Goal: Check status

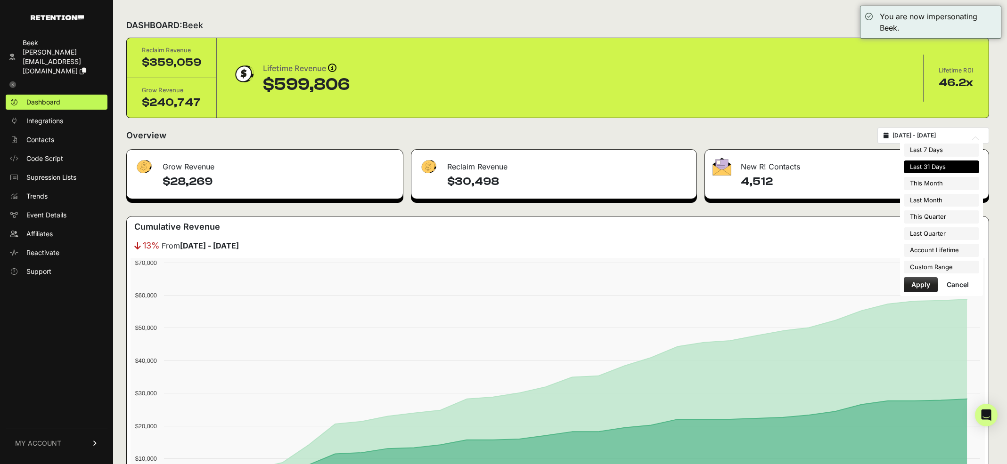
click at [928, 137] on input "[DATE] - [DATE]" at bounding box center [937, 136] width 90 height 8
click at [927, 181] on li "This Month" at bounding box center [940, 183] width 75 height 13
type input "[DATE] - [DATE]"
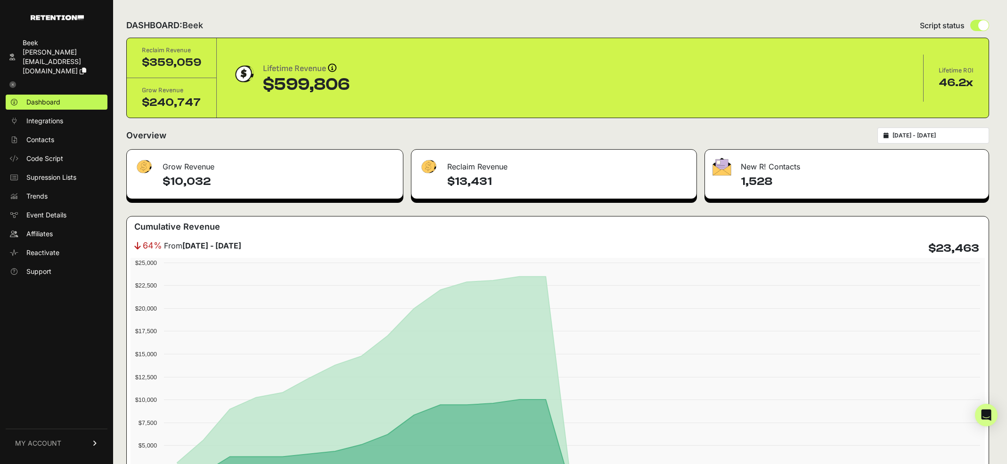
type input "[DATE]"
click at [942, 134] on input "[DATE] - [DATE]" at bounding box center [937, 136] width 90 height 8
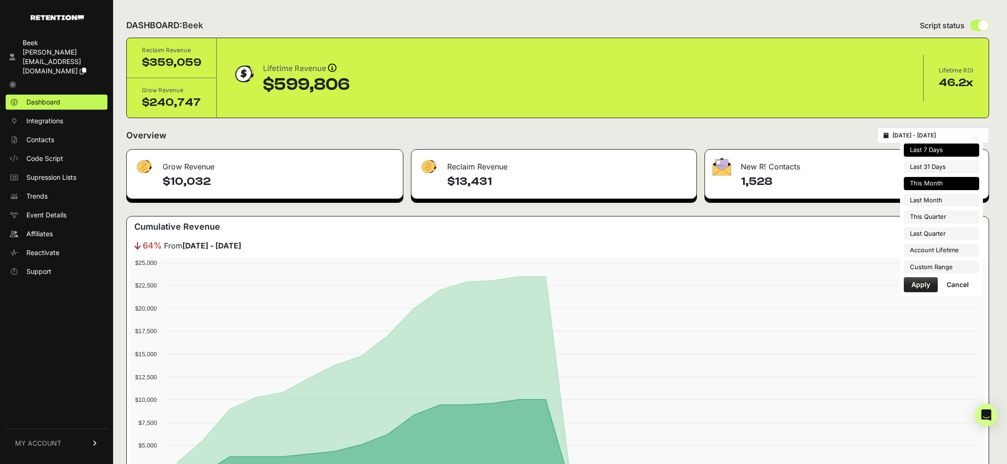
type input "[DATE]"
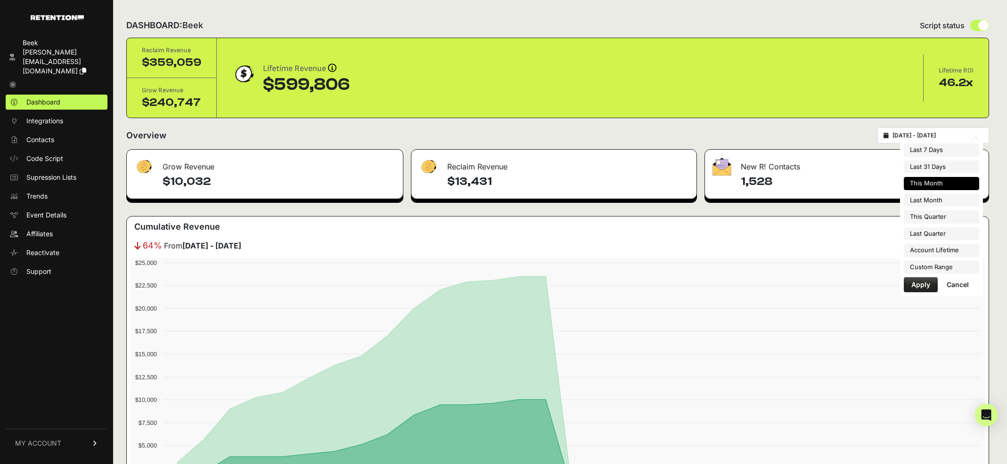
type input "[DATE]"
type input "2025-07-01"
type input "2025-09-30"
type input "2024-05-29"
type input "[DATE]"
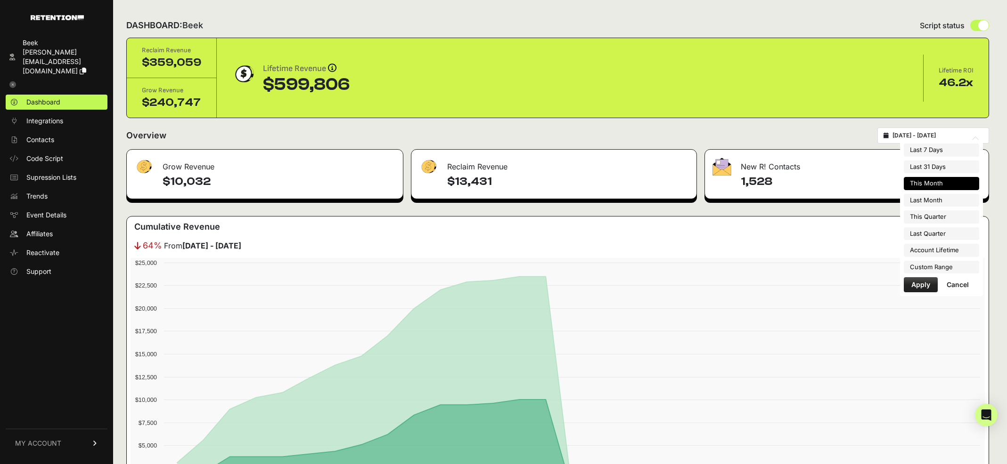
type input "[DATE]"
click at [930, 265] on li "Custom Range" at bounding box center [940, 267] width 75 height 13
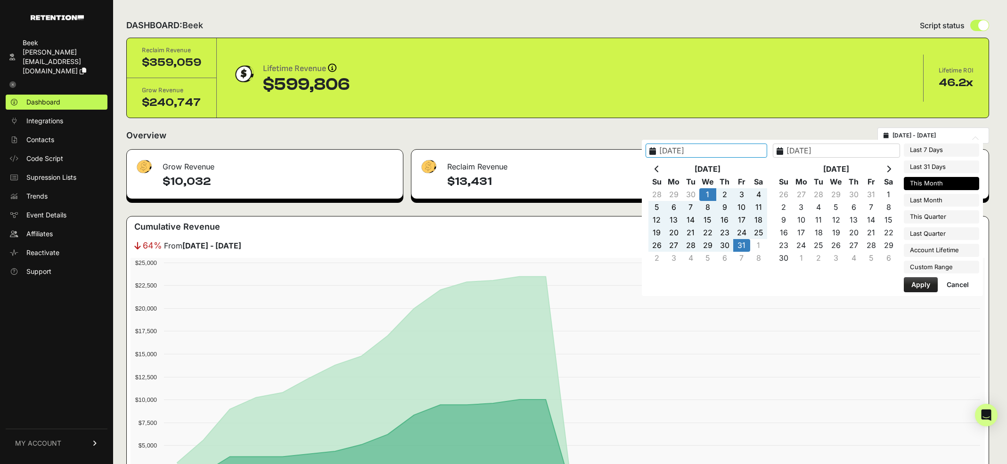
type input "[DATE]"
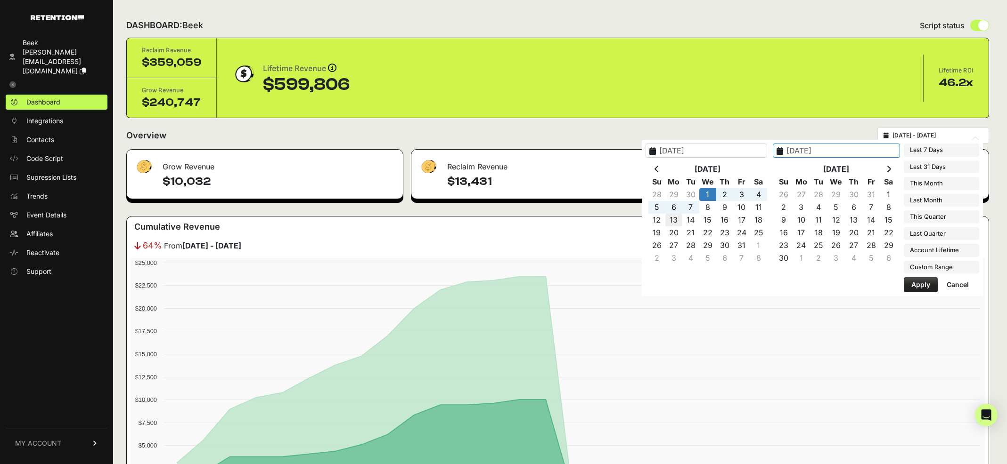
type input "2025-10-13"
type input "[DATE]"
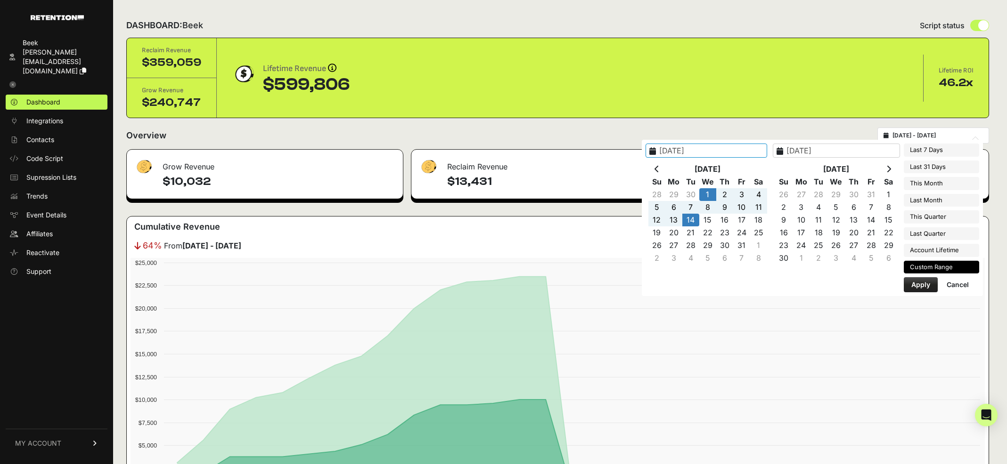
type input "[DATE]"
click at [924, 289] on button "Apply" at bounding box center [920, 284] width 34 height 15
type input "2025-10-01 - 2025-10-14"
